Goal: Register for event/course

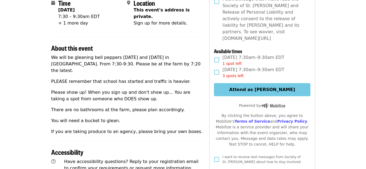
scroll to position [163, 0]
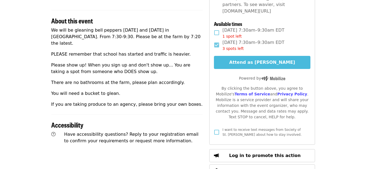
click at [249, 56] on button "Attend as [PERSON_NAME]" at bounding box center [262, 62] width 96 height 13
click at [249, 39] on span "[DATE] 7:30am–9:30am EDT 1 spot left" at bounding box center [253, 33] width 62 height 12
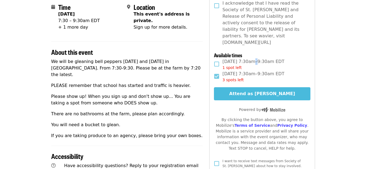
click at [250, 87] on button "Attend as [PERSON_NAME]" at bounding box center [262, 93] width 96 height 13
click at [251, 88] on button "Attend as [PERSON_NAME]" at bounding box center [262, 93] width 96 height 13
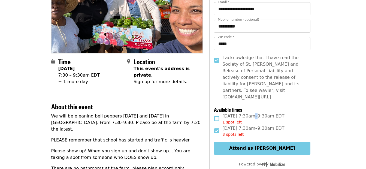
scroll to position [105, 0]
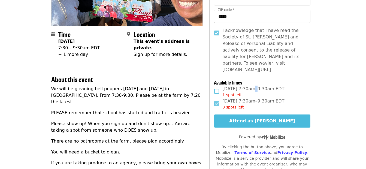
click at [255, 116] on button "Attend as [PERSON_NAME]" at bounding box center [262, 120] width 96 height 13
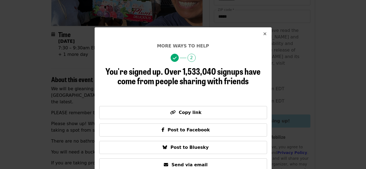
drag, startPoint x: 255, startPoint y: 116, endPoint x: 262, endPoint y: 33, distance: 82.8
click at [263, 33] on icon "times icon" at bounding box center [264, 33] width 3 height 5
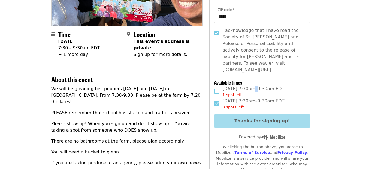
click at [262, 33] on span "I acknowledge that I have read the Society of St. [PERSON_NAME] and Release of …" at bounding box center [263, 50] width 83 height 46
